Goal: Information Seeking & Learning: Learn about a topic

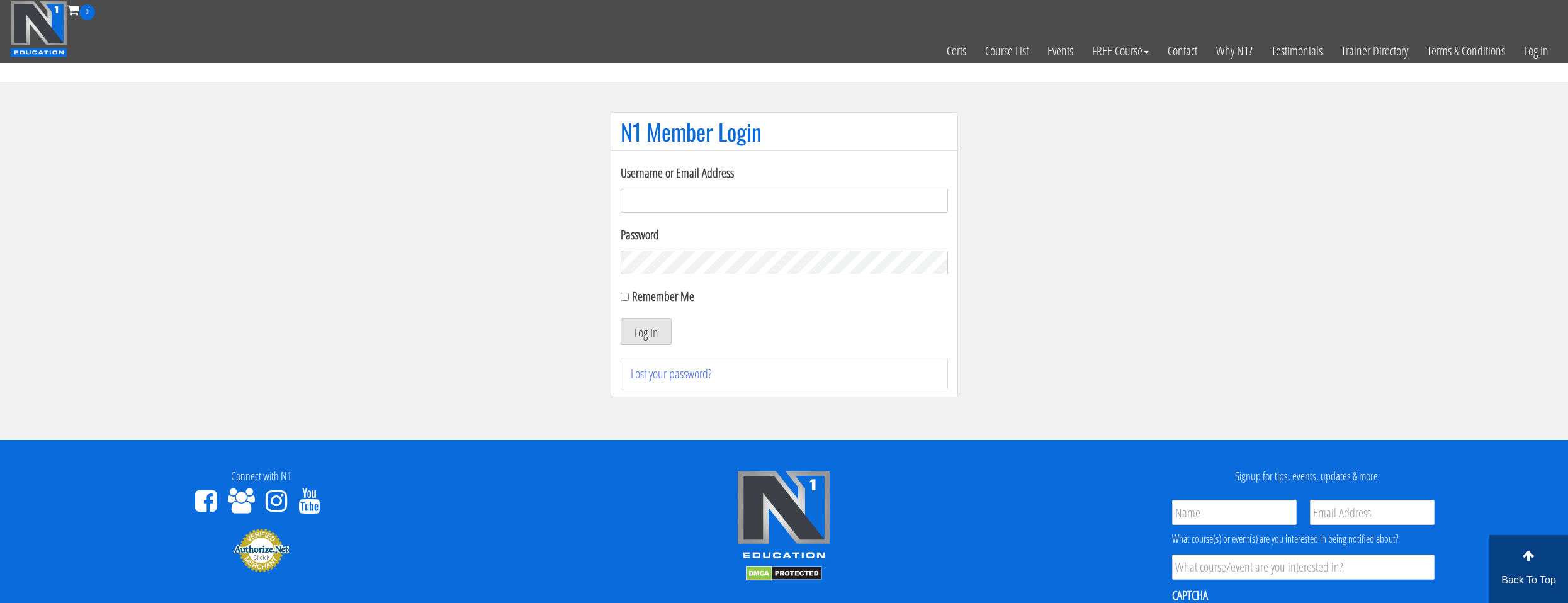
click at [834, 216] on form "Username or Email Address Password Remember Me Log In" at bounding box center [785, 254] width 327 height 181
click at [834, 209] on input "Username or Email Address" at bounding box center [785, 201] width 327 height 24
type input "[EMAIL_ADDRESS][DOMAIN_NAME]"
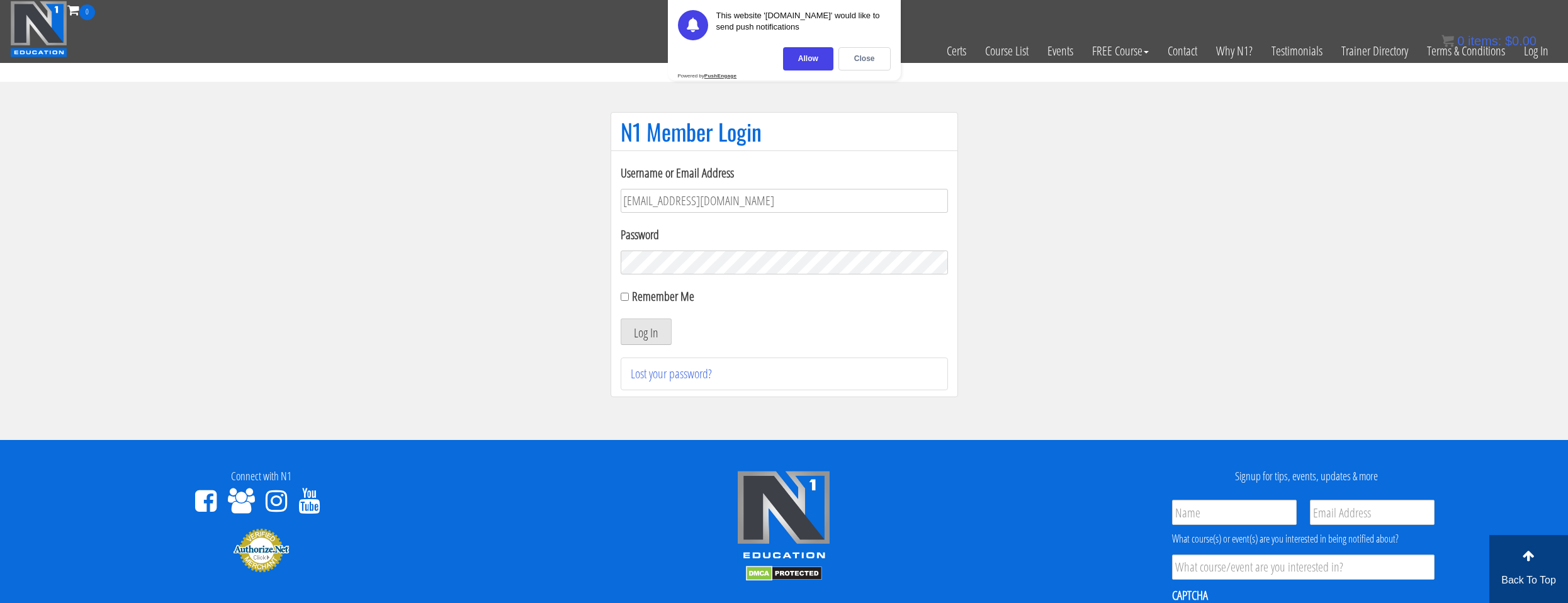
click at [645, 294] on label "Remember Me" at bounding box center [663, 296] width 62 height 17
click at [629, 294] on input "Remember Me" at bounding box center [625, 297] width 8 height 8
checkbox input "true"
click at [641, 331] on button "Log In" at bounding box center [646, 331] width 51 height 27
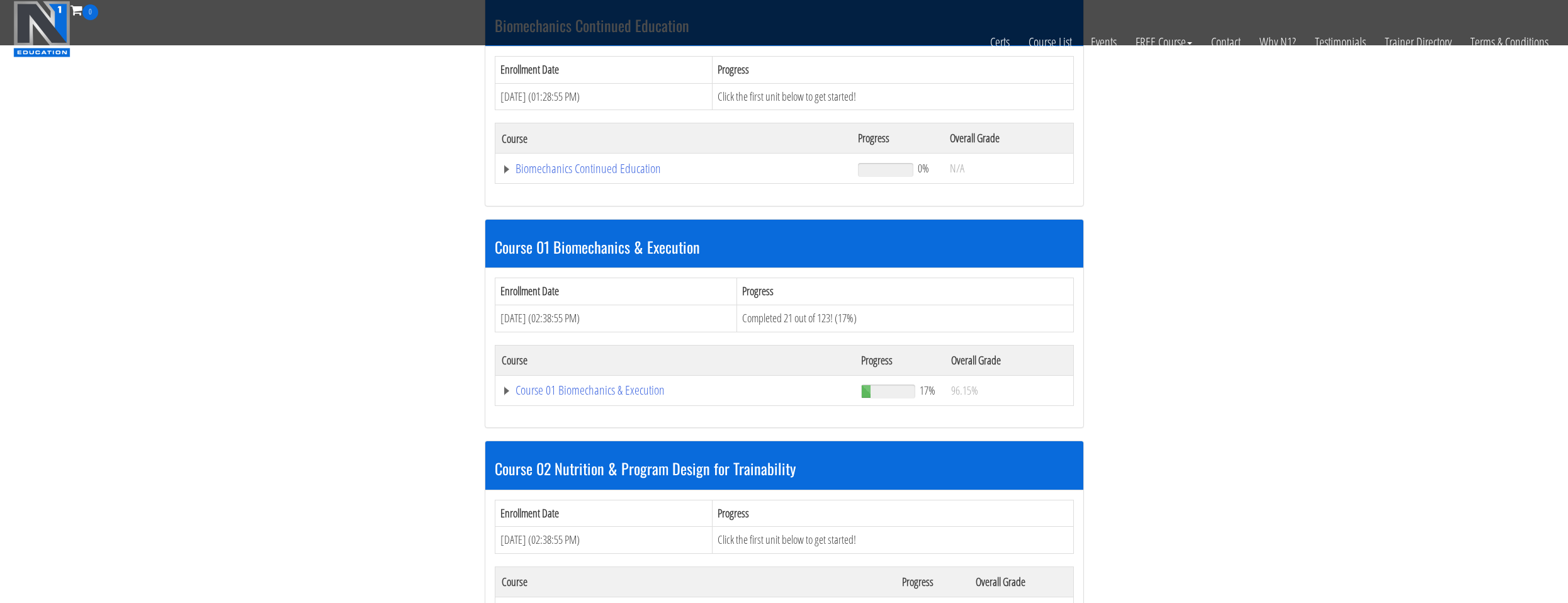
scroll to position [315, 0]
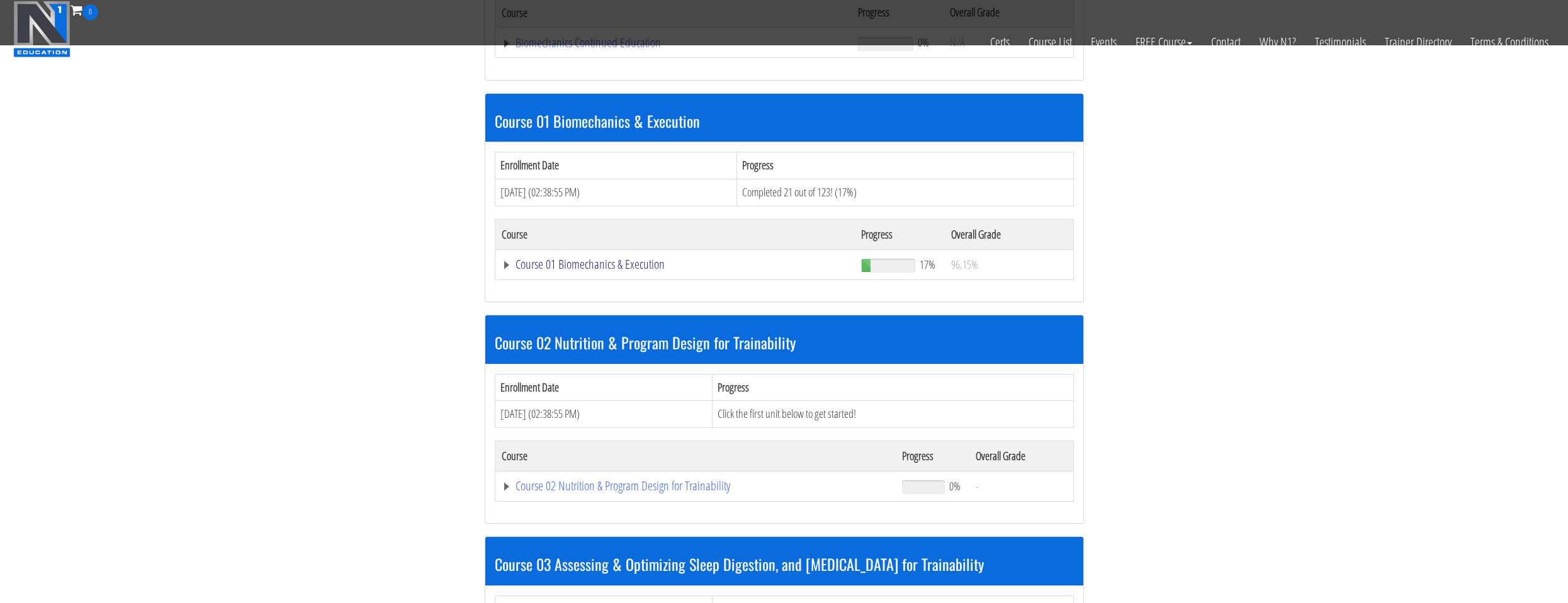
drag, startPoint x: 622, startPoint y: 267, endPoint x: 640, endPoint y: 267, distance: 18.0
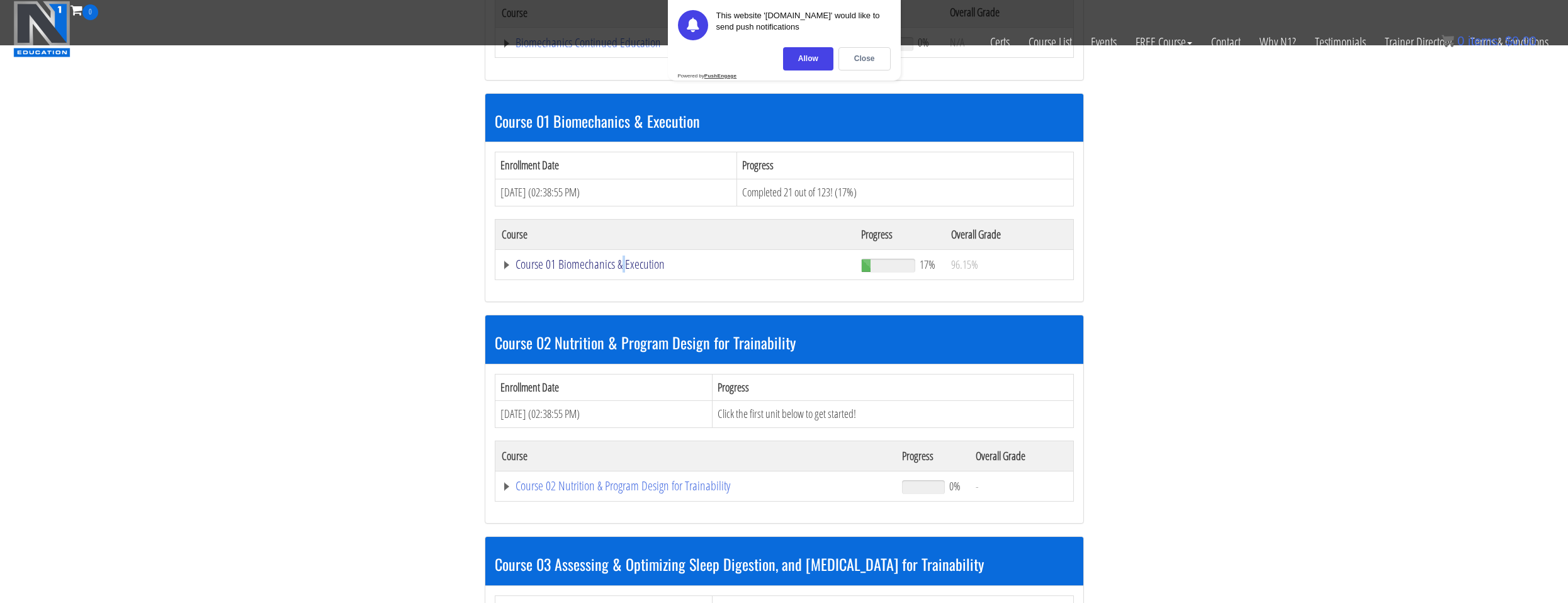
click at [635, 263] on link "Course 01 Biomechanics & Execution" at bounding box center [675, 264] width 347 height 12
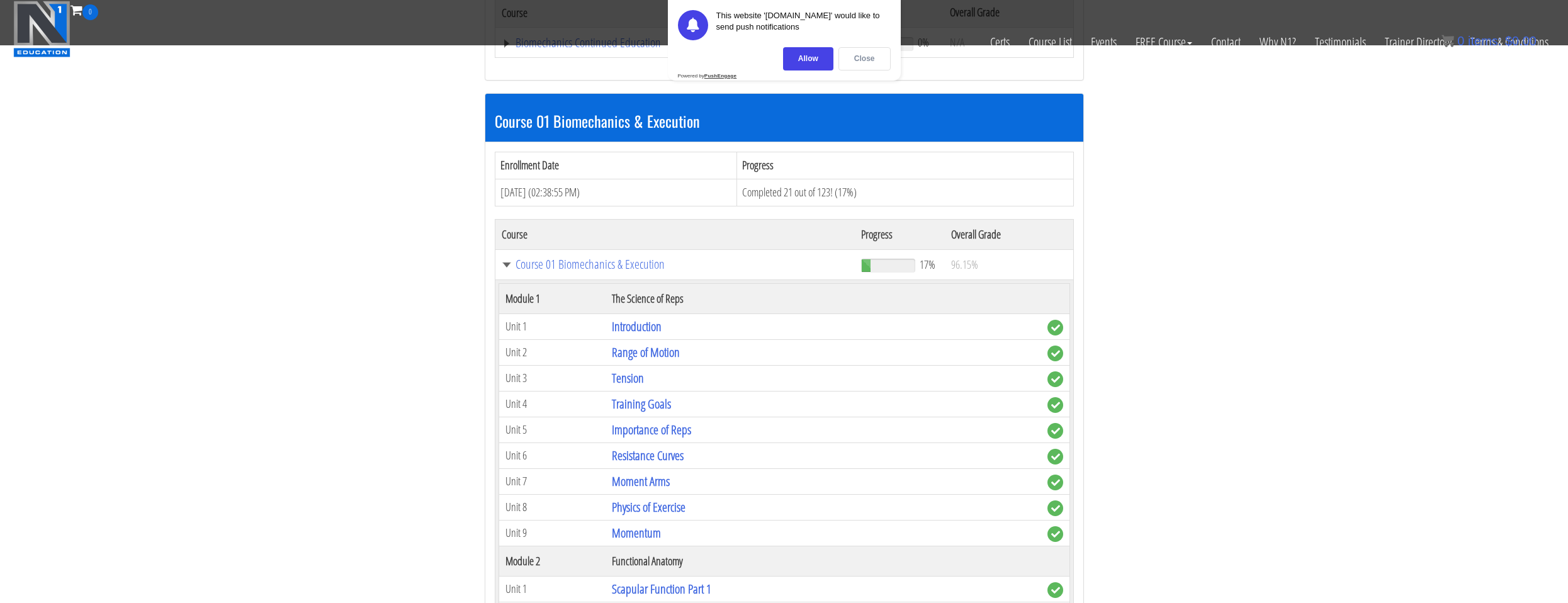
click at [857, 56] on div "Close" at bounding box center [864, 59] width 52 height 23
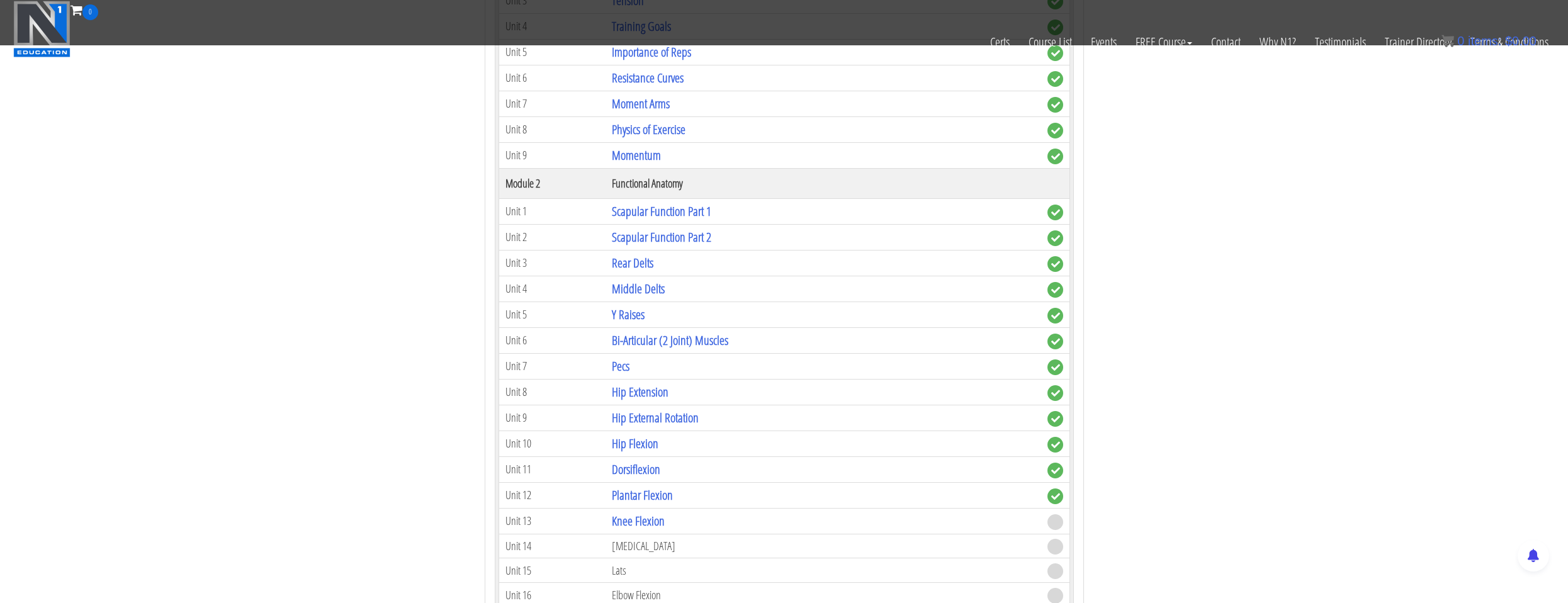
scroll to position [756, 0]
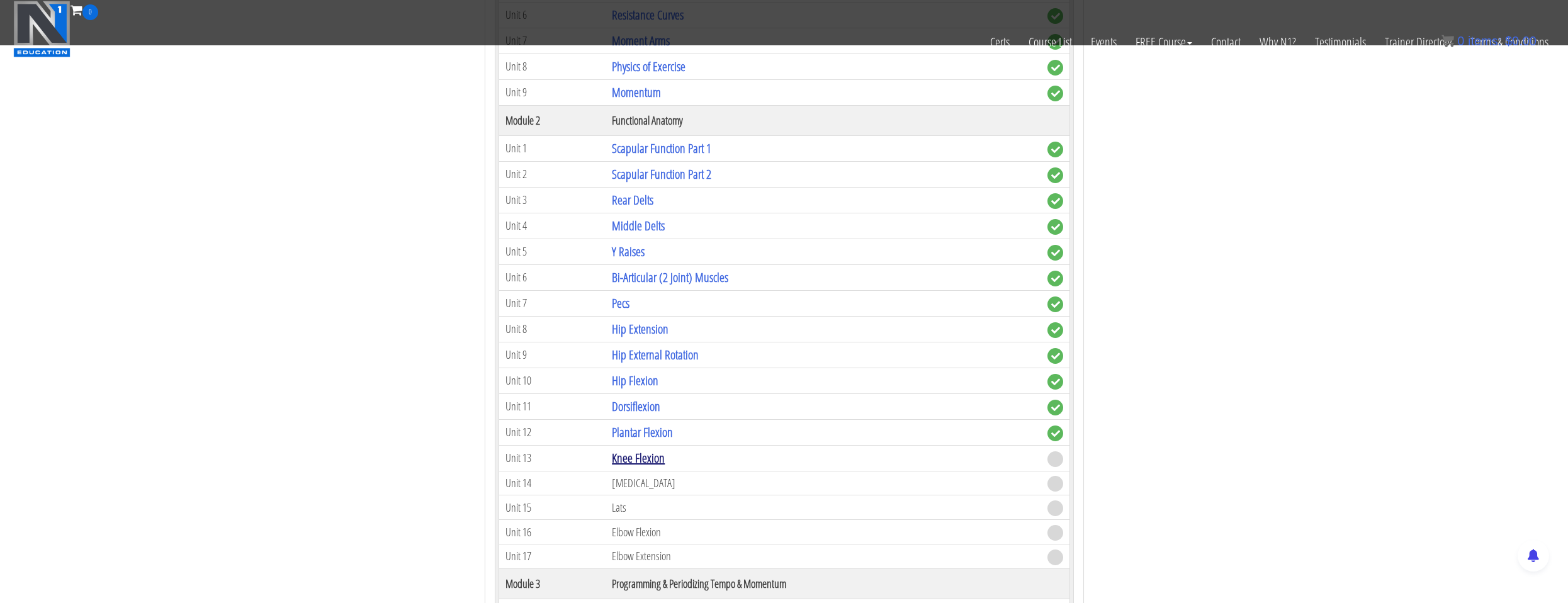
click at [660, 459] on link "Knee Flexion" at bounding box center [638, 458] width 53 height 17
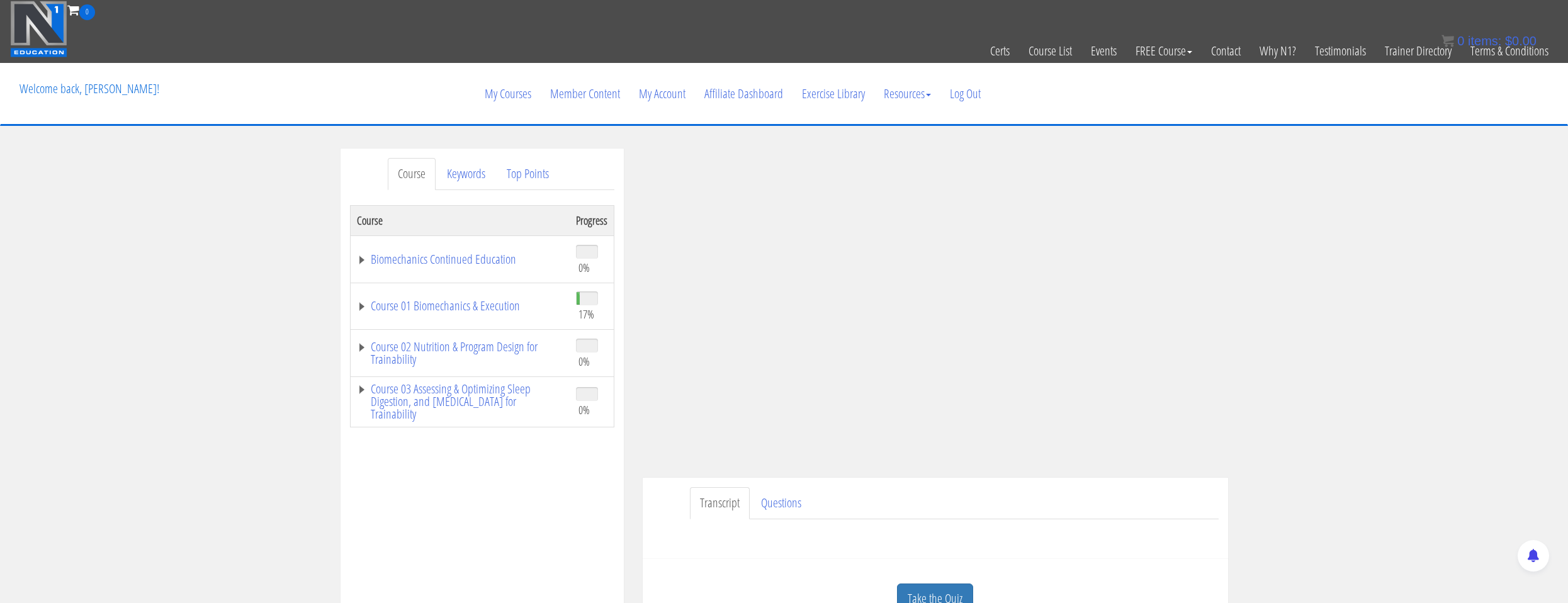
scroll to position [252, 0]
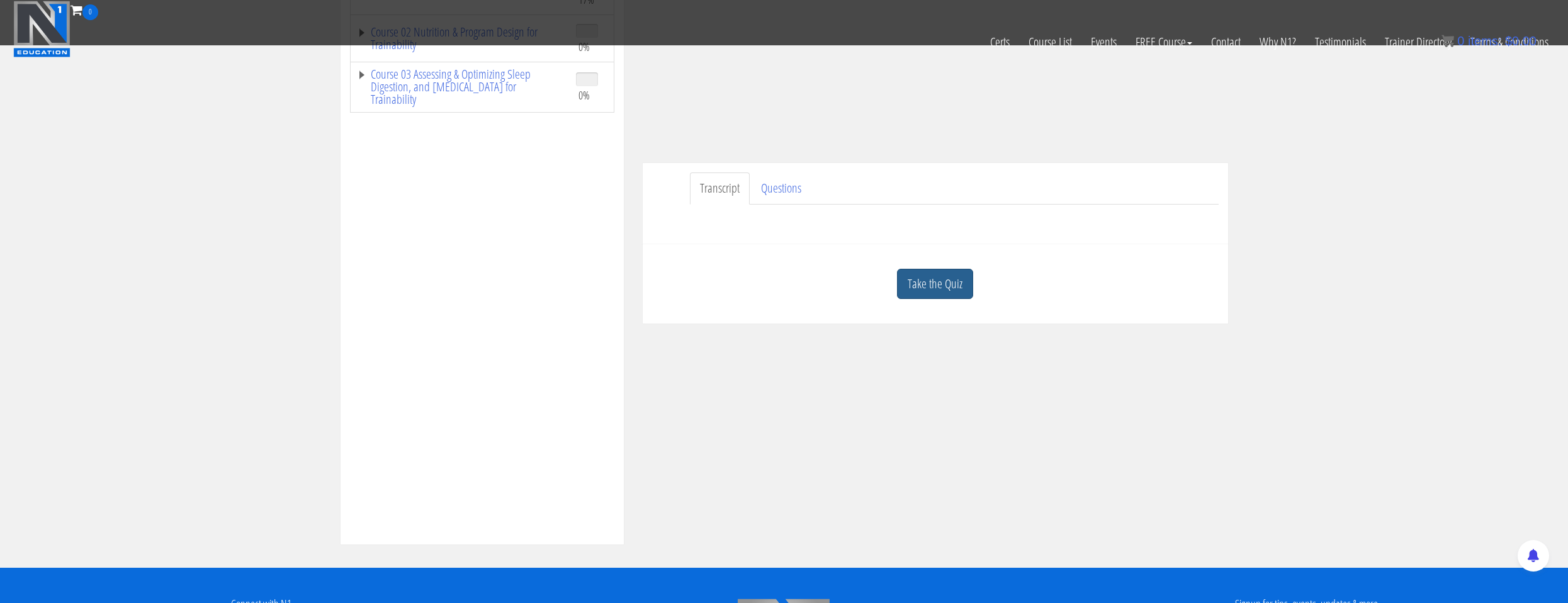
drag, startPoint x: 970, startPoint y: 304, endPoint x: 964, endPoint y: 296, distance: 10.0
click at [966, 299] on div "Take the Quiz" at bounding box center [935, 284] width 567 height 61
click at [963, 293] on link "Take the Quiz" at bounding box center [935, 285] width 76 height 31
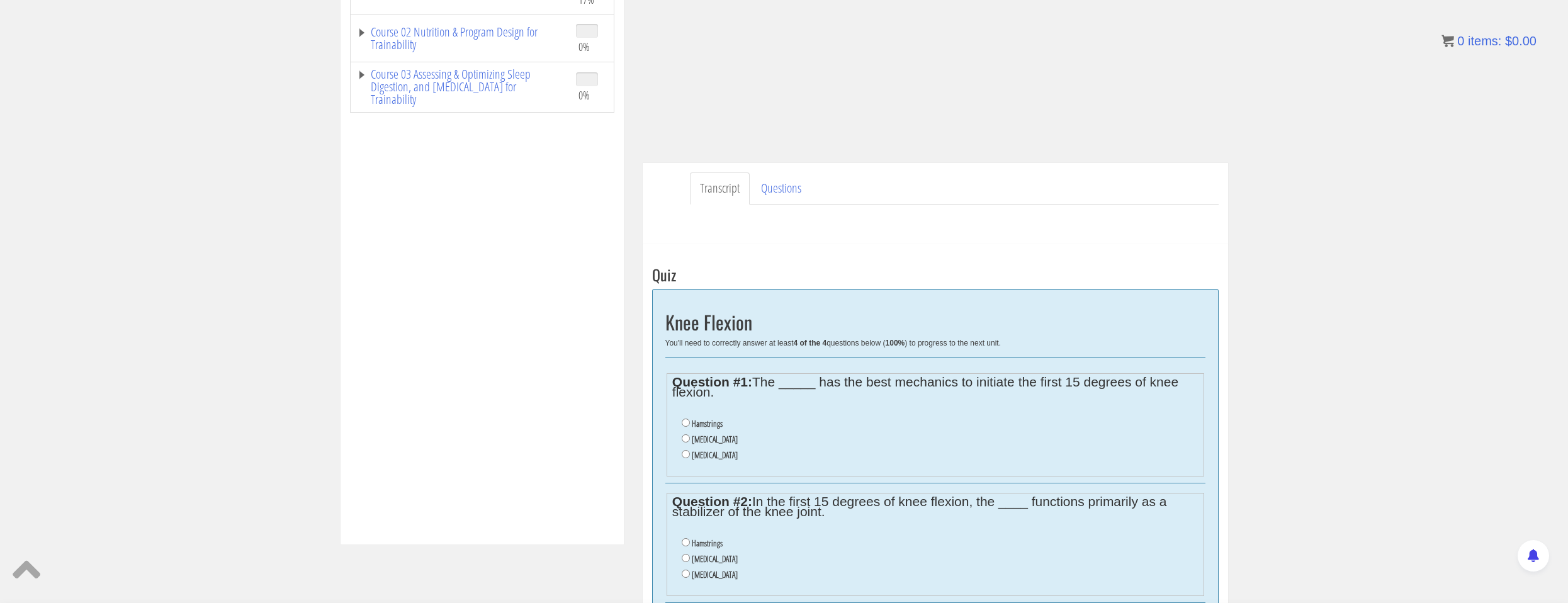
scroll to position [0, 0]
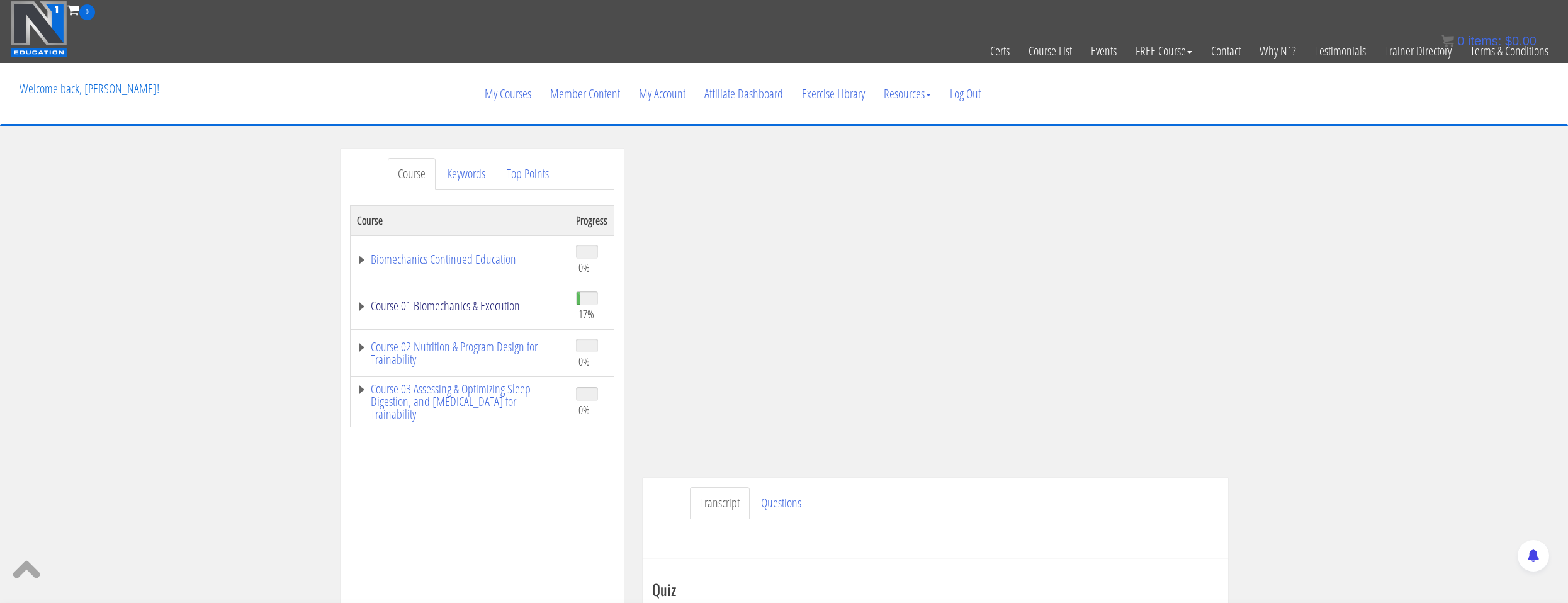
click at [450, 309] on link "Course 01 Biomechanics & Execution" at bounding box center [460, 305] width 206 height 12
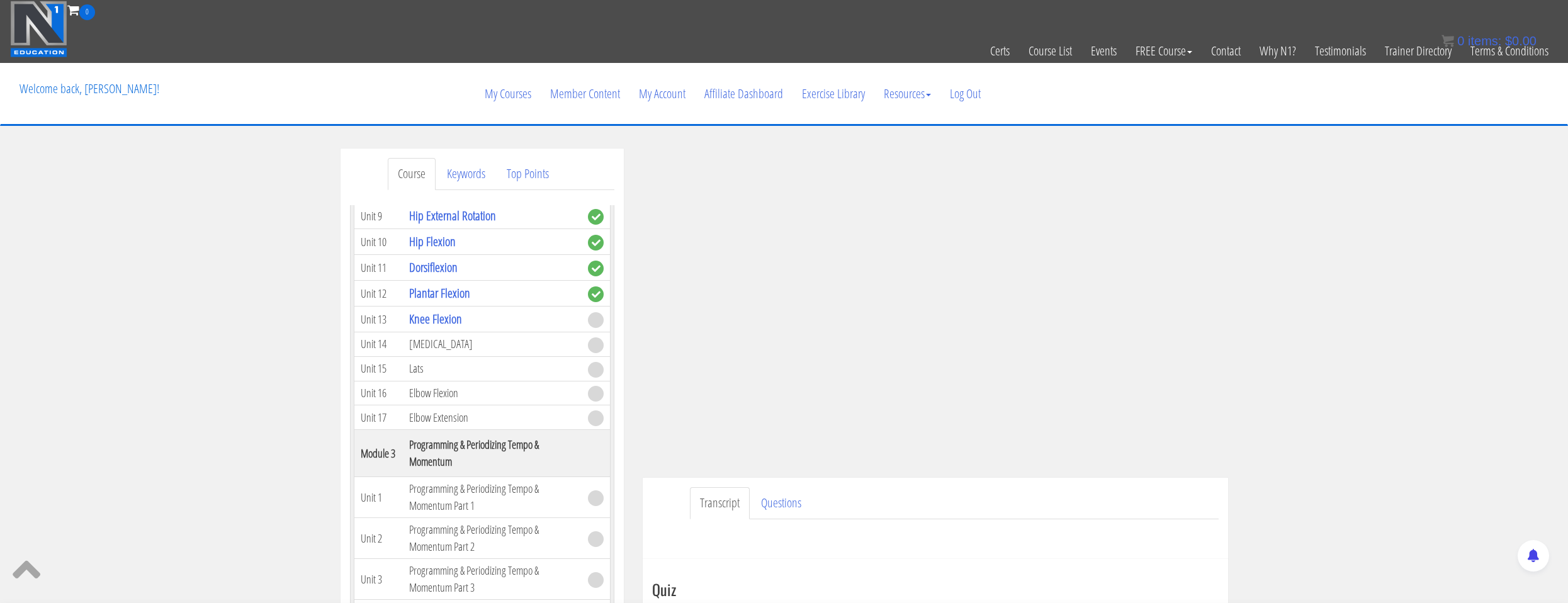
scroll to position [818, 0]
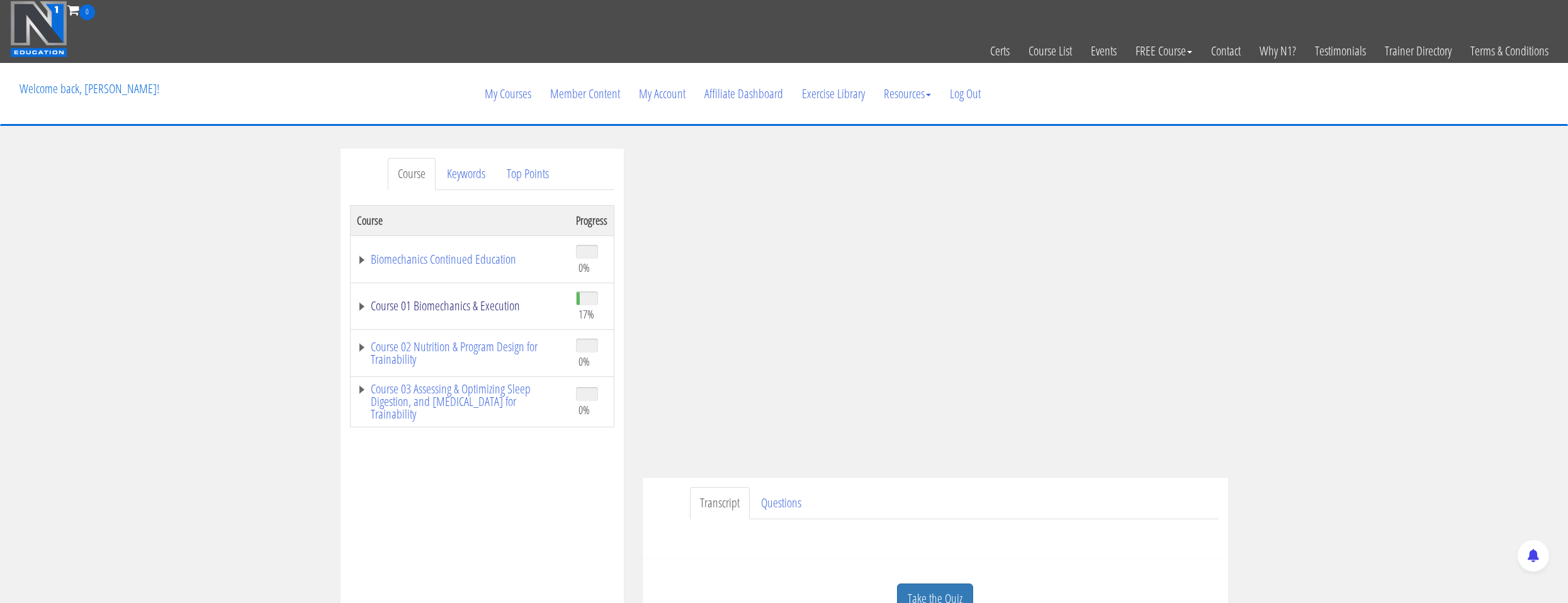
click at [468, 311] on link "Course 01 Biomechanics & Execution" at bounding box center [460, 305] width 206 height 12
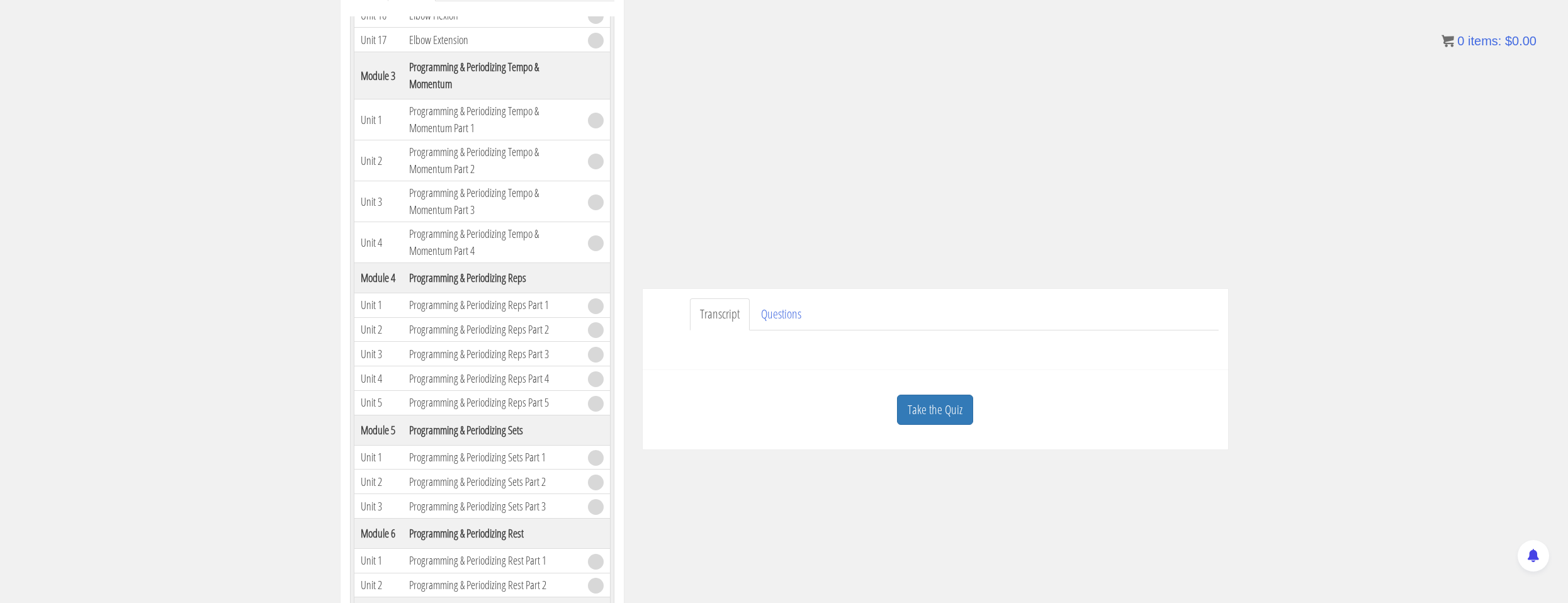
scroll to position [630, 0]
